Goal: Transaction & Acquisition: Download file/media

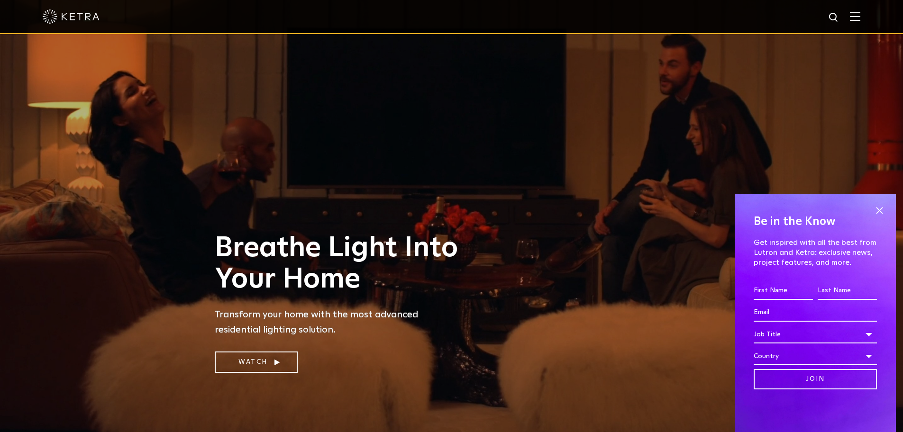
click at [859, 15] on img at bounding box center [855, 16] width 10 height 9
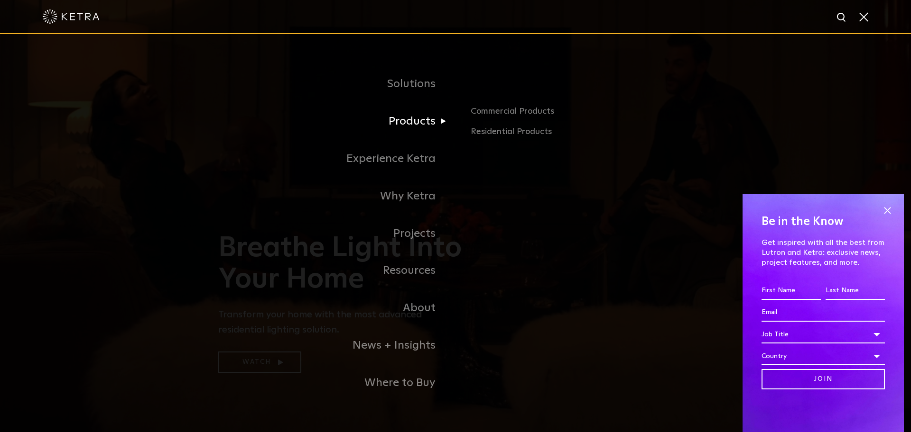
click at [422, 123] on link "Products" at bounding box center [336, 121] width 237 height 37
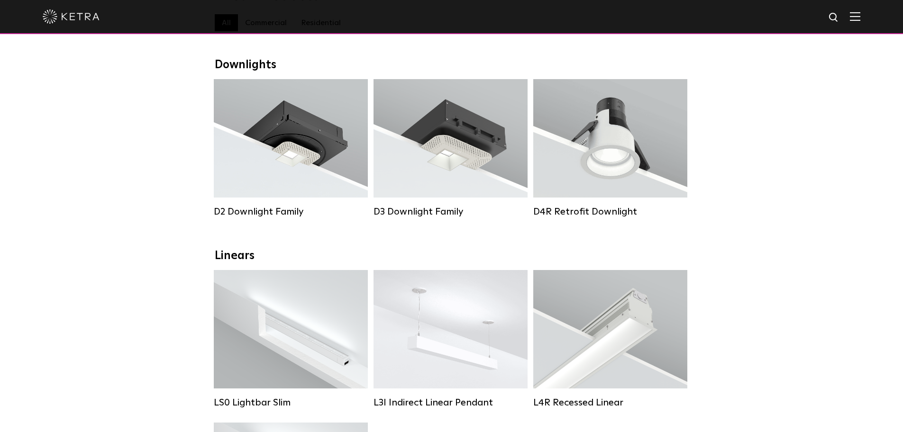
scroll to position [142, 0]
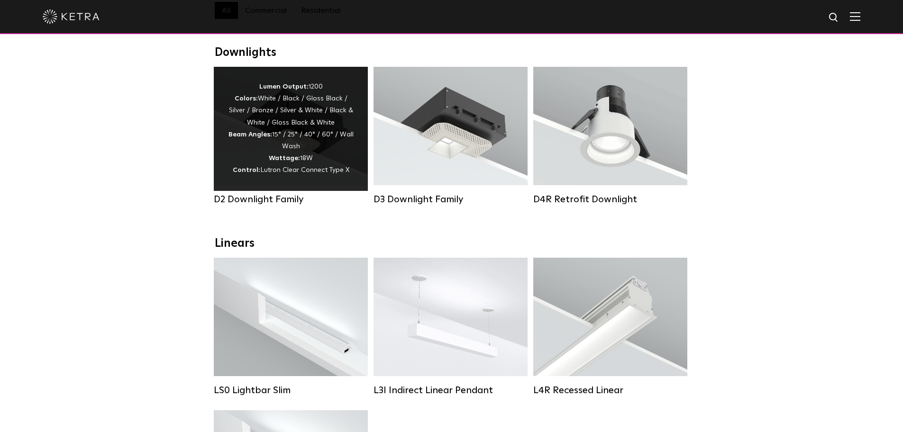
click at [328, 147] on div "Lumen Output: 1200 Colors: White / Black / Gloss Black / Silver / Bronze / Silv…" at bounding box center [291, 129] width 126 height 96
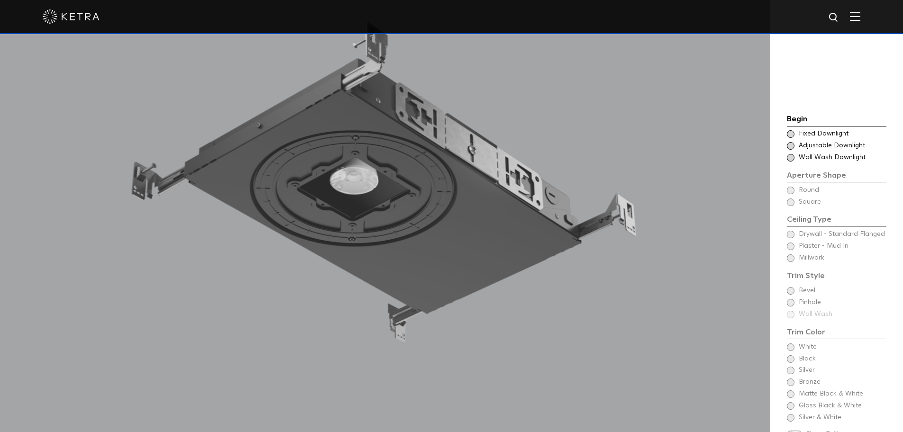
scroll to position [806, 0]
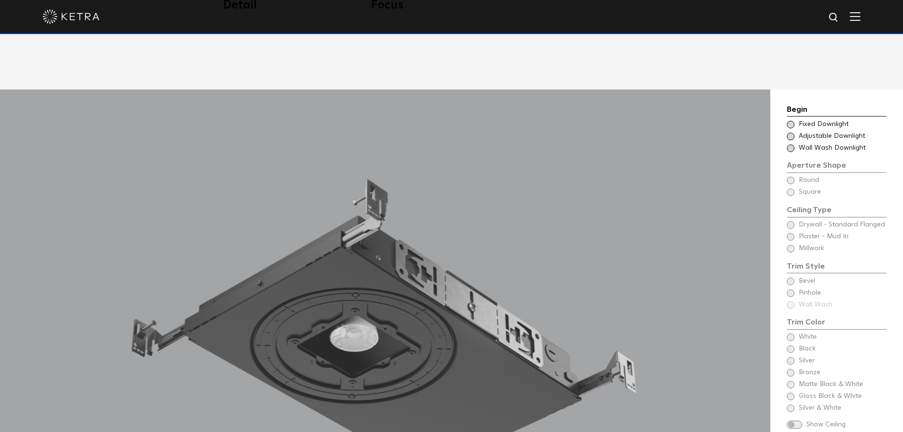
click at [791, 121] on span at bounding box center [791, 125] width 8 height 8
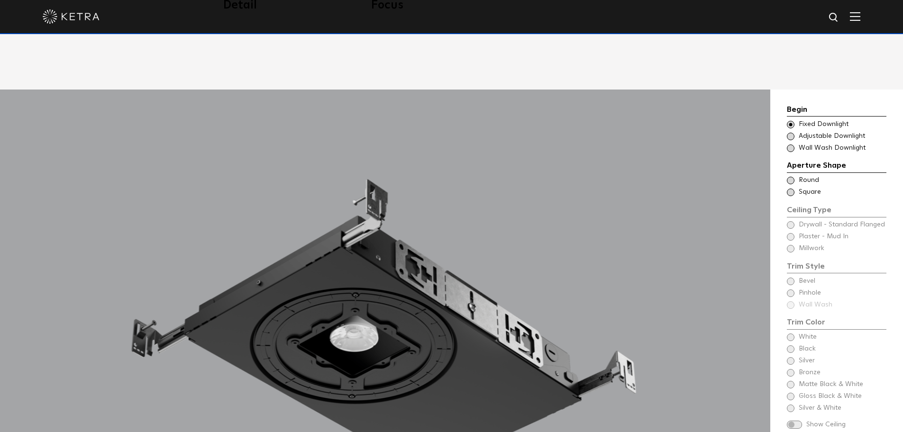
click at [793, 177] on span at bounding box center [791, 181] width 8 height 8
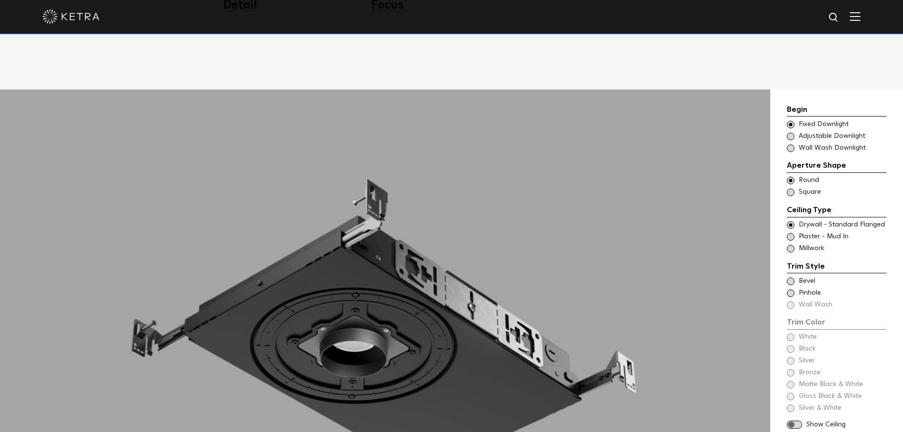
click at [791, 233] on span at bounding box center [791, 237] width 8 height 8
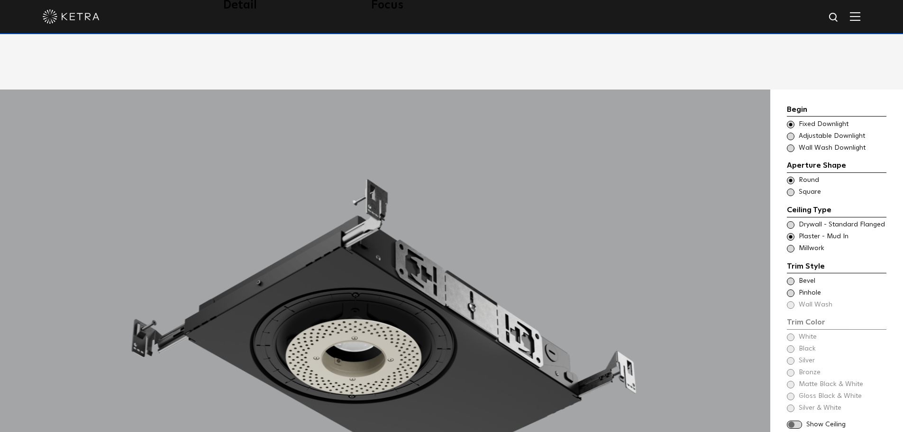
click at [791, 278] on span at bounding box center [791, 282] width 8 height 8
click at [789, 334] on span at bounding box center [791, 338] width 8 height 8
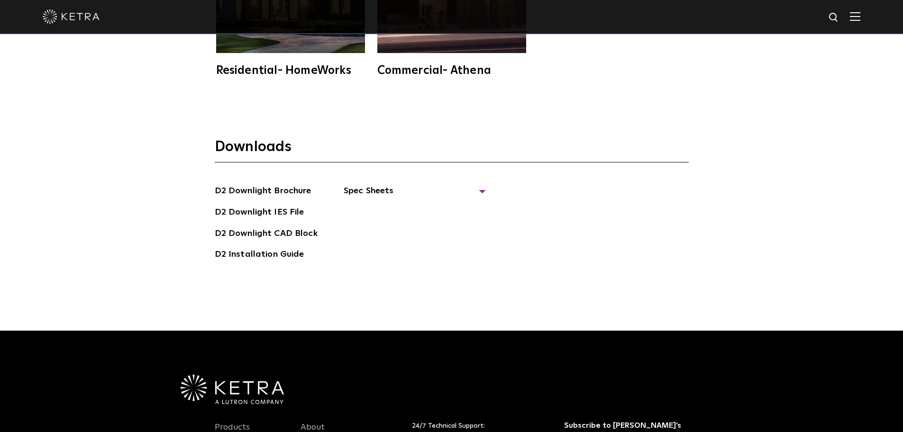
scroll to position [2728, 0]
click at [362, 185] on span "Spec Sheets" at bounding box center [415, 195] width 142 height 21
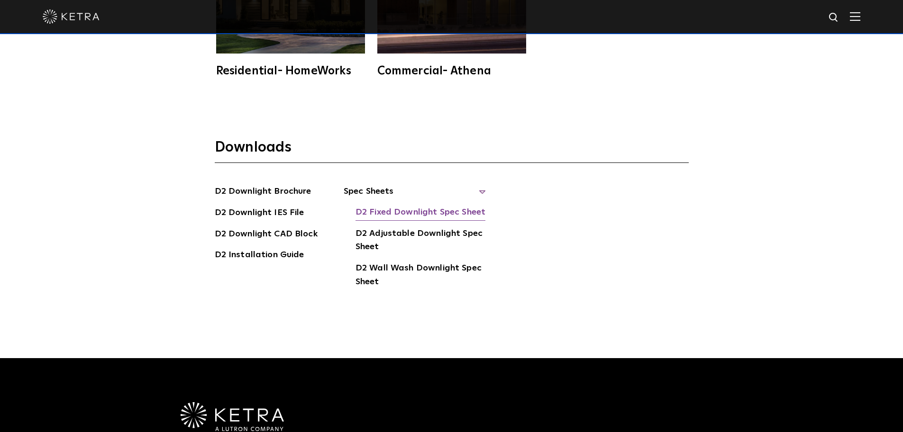
click at [437, 206] on link "D2 Fixed Downlight Spec Sheet" at bounding box center [421, 213] width 130 height 15
